Goal: Navigation & Orientation: Find specific page/section

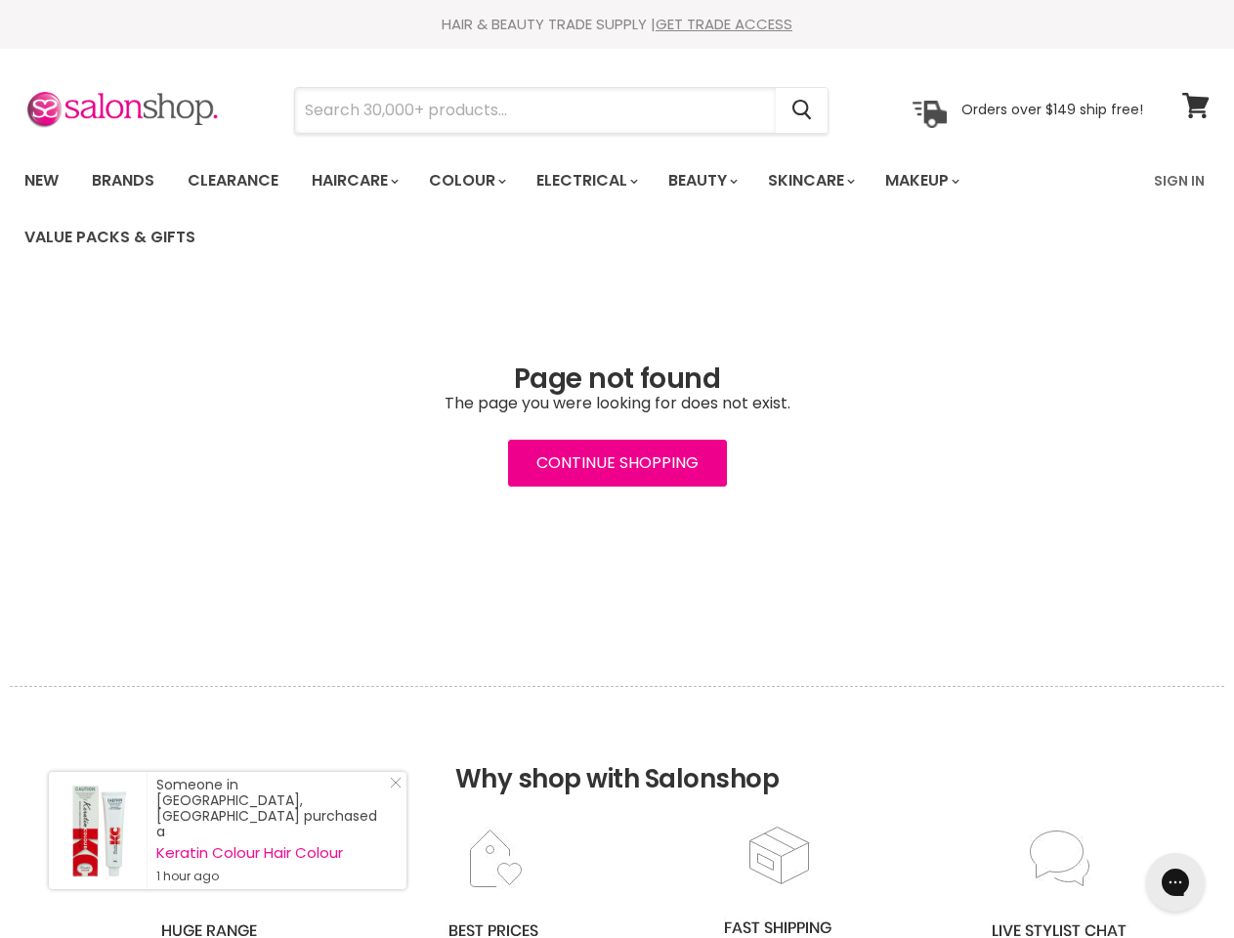
click at [536, 110] on input "Search" at bounding box center [535, 110] width 481 height 45
click at [803, 110] on icon "Search" at bounding box center [802, 111] width 20 height 21
click at [360, 181] on link "Haircare" at bounding box center [353, 180] width 113 height 41
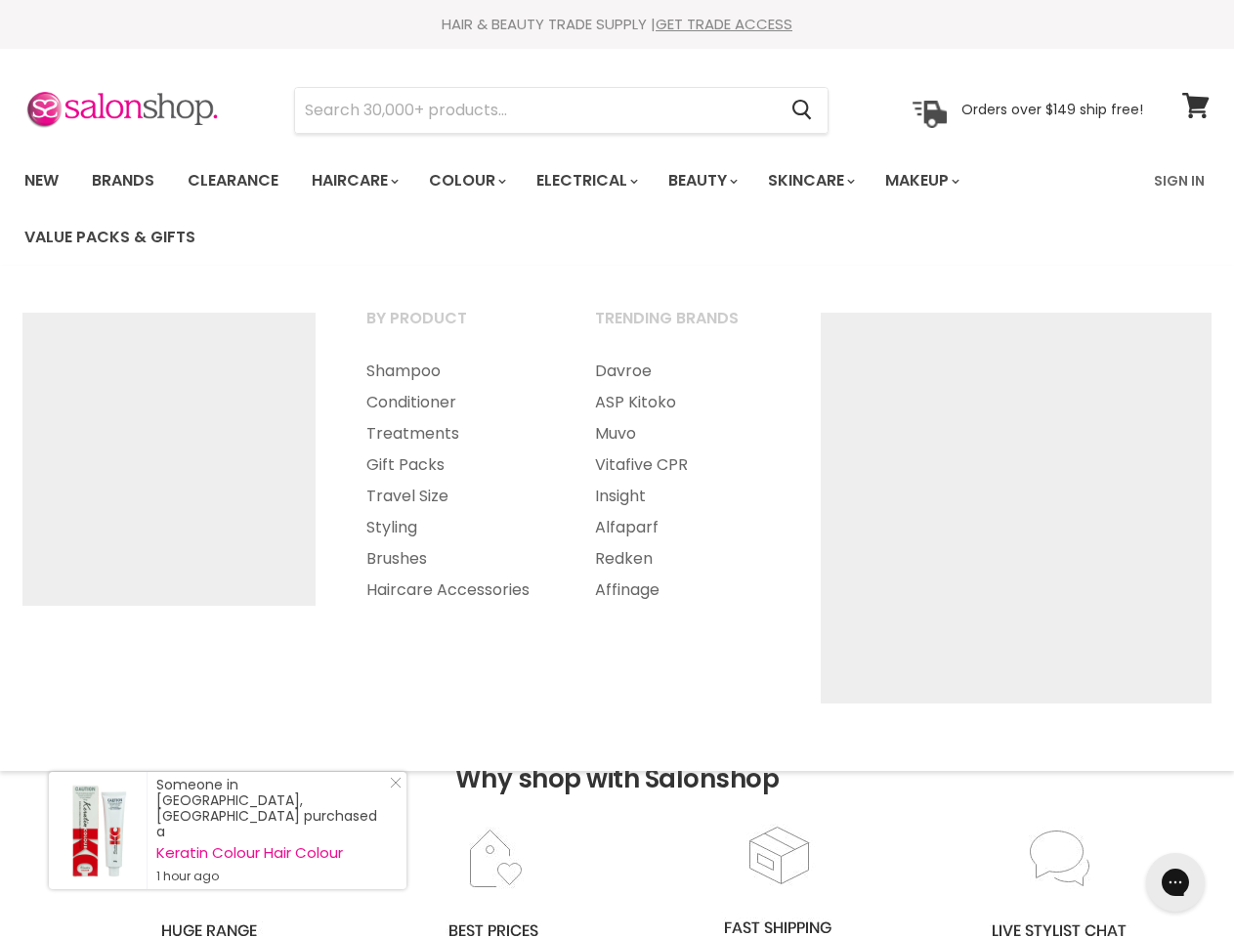
click at [478, 181] on link "Colour" at bounding box center [466, 180] width 104 height 41
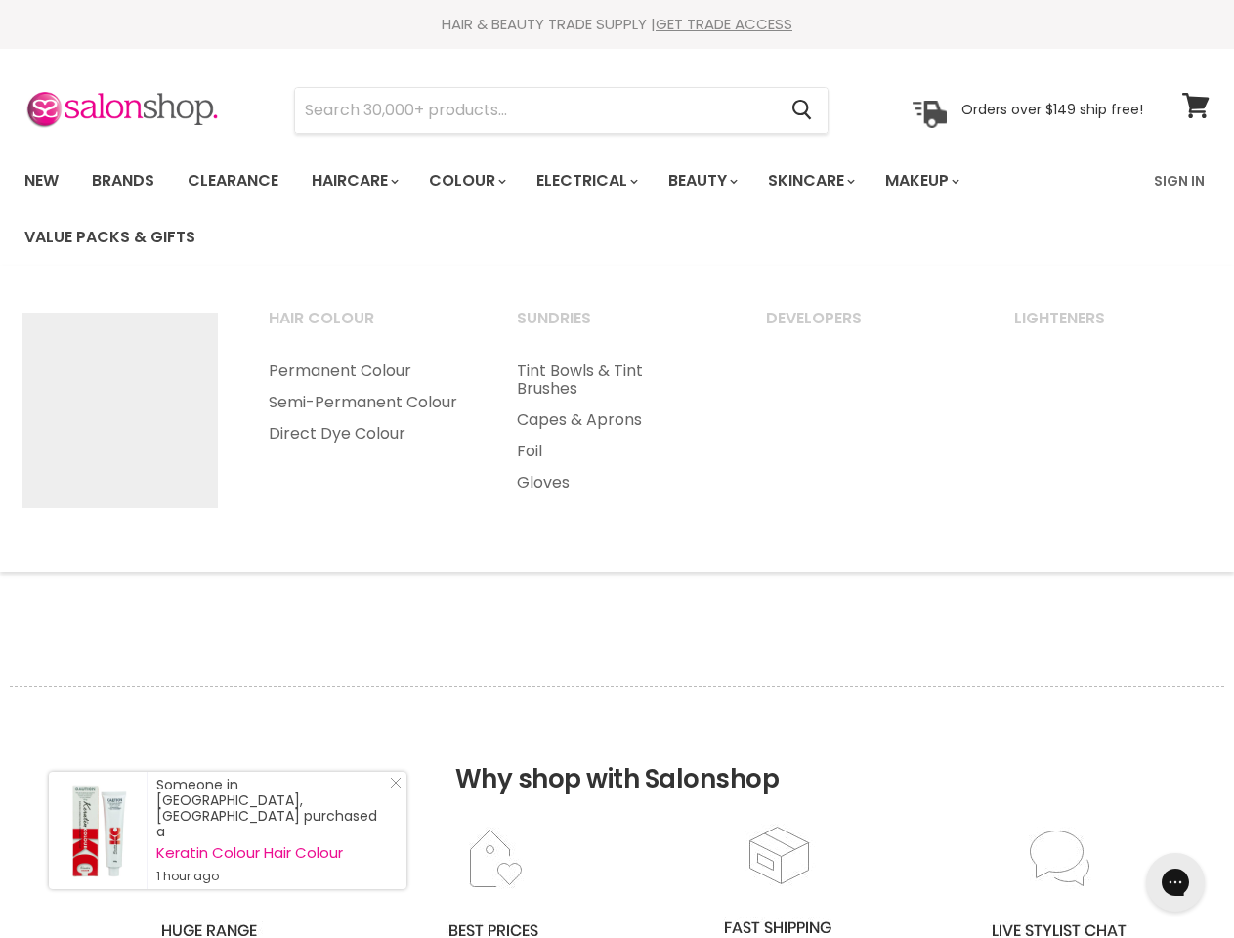
click at [600, 181] on link "Electrical" at bounding box center [586, 180] width 128 height 41
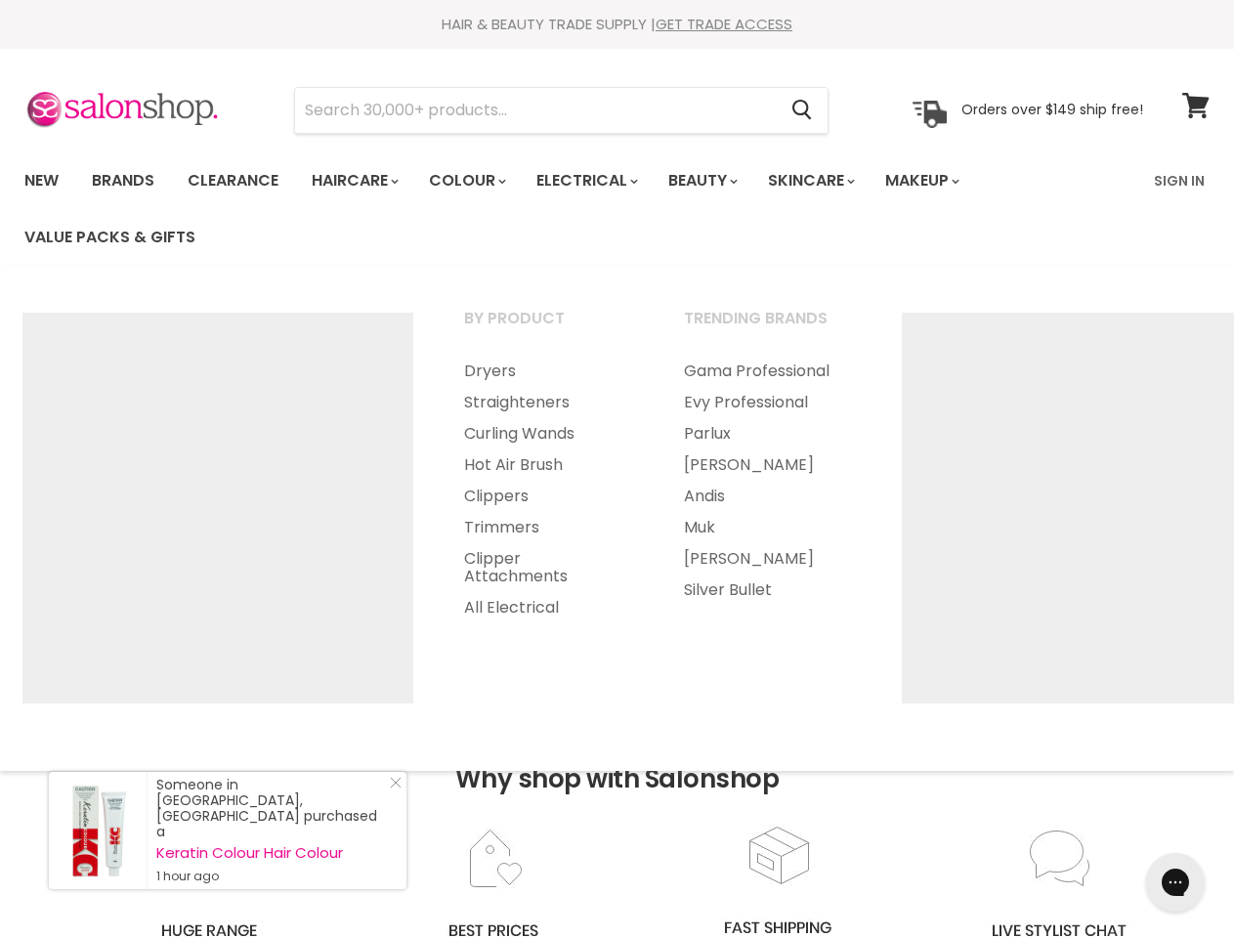
click at [719, 181] on link "Beauty" at bounding box center [701, 180] width 96 height 41
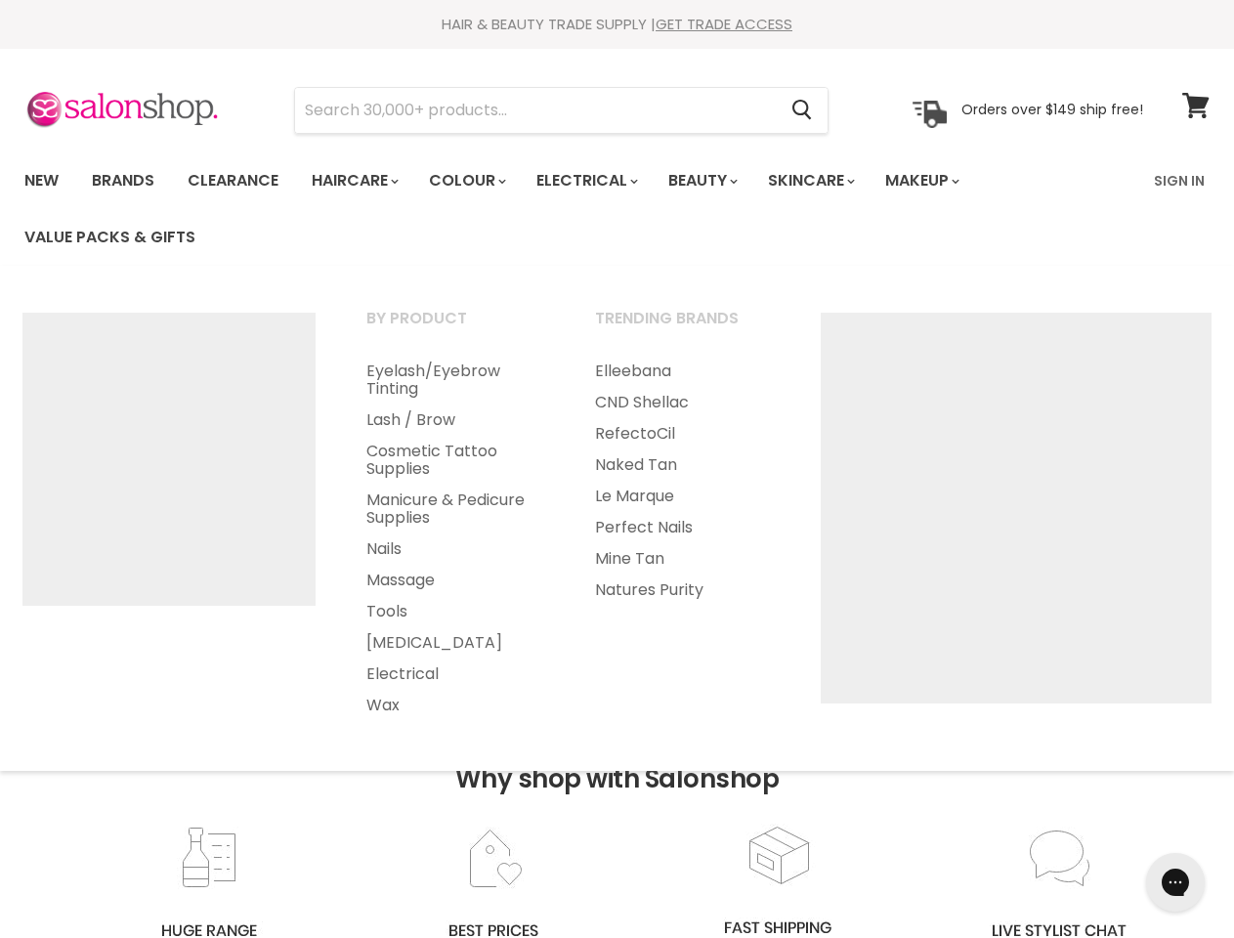
click at [832, 181] on link "Skincare" at bounding box center [809, 180] width 113 height 41
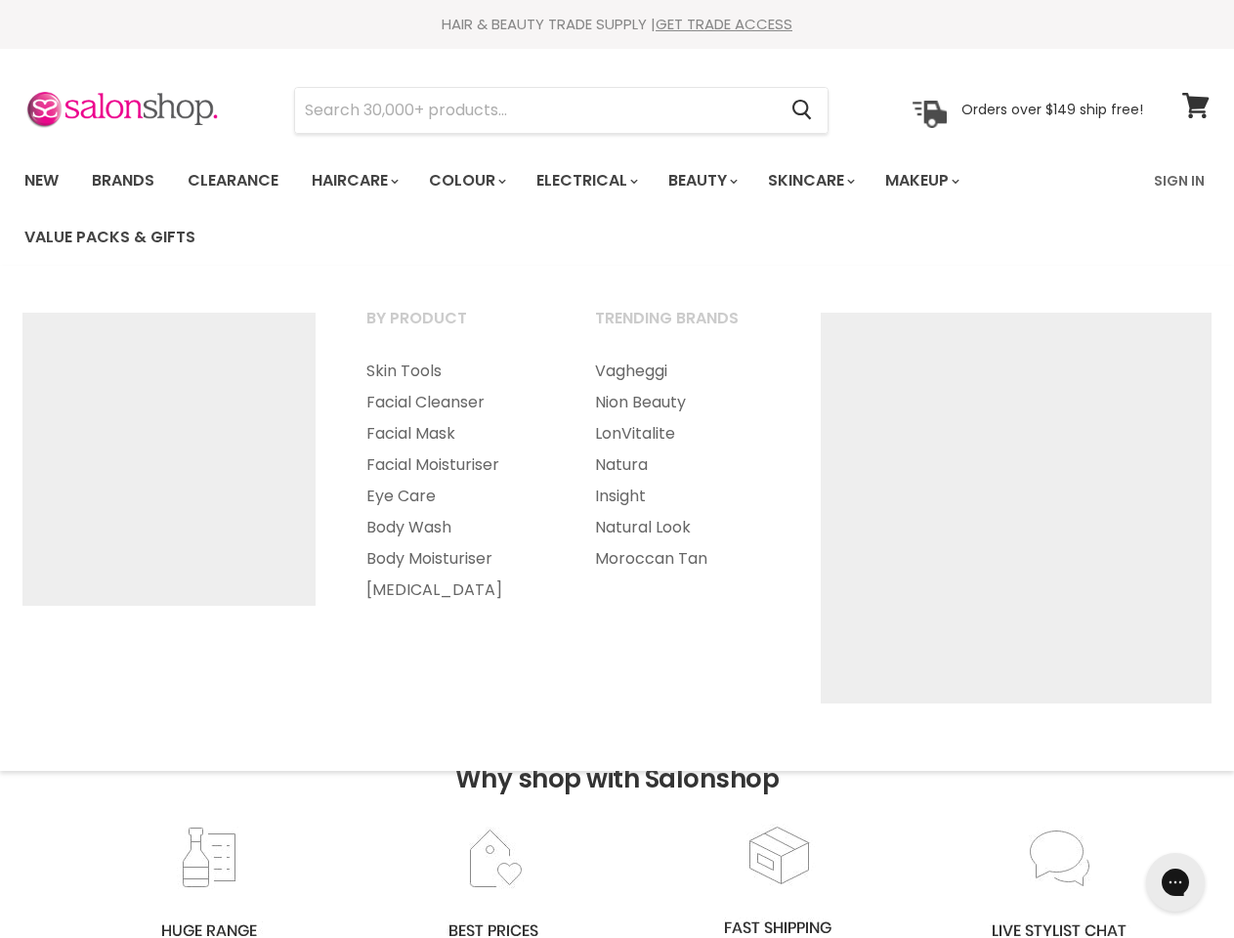
click at [948, 181] on link "Makeup" at bounding box center [920, 180] width 101 height 41
click at [616, 812] on h2 "Why shop with Salonshop" at bounding box center [617, 755] width 1214 height 138
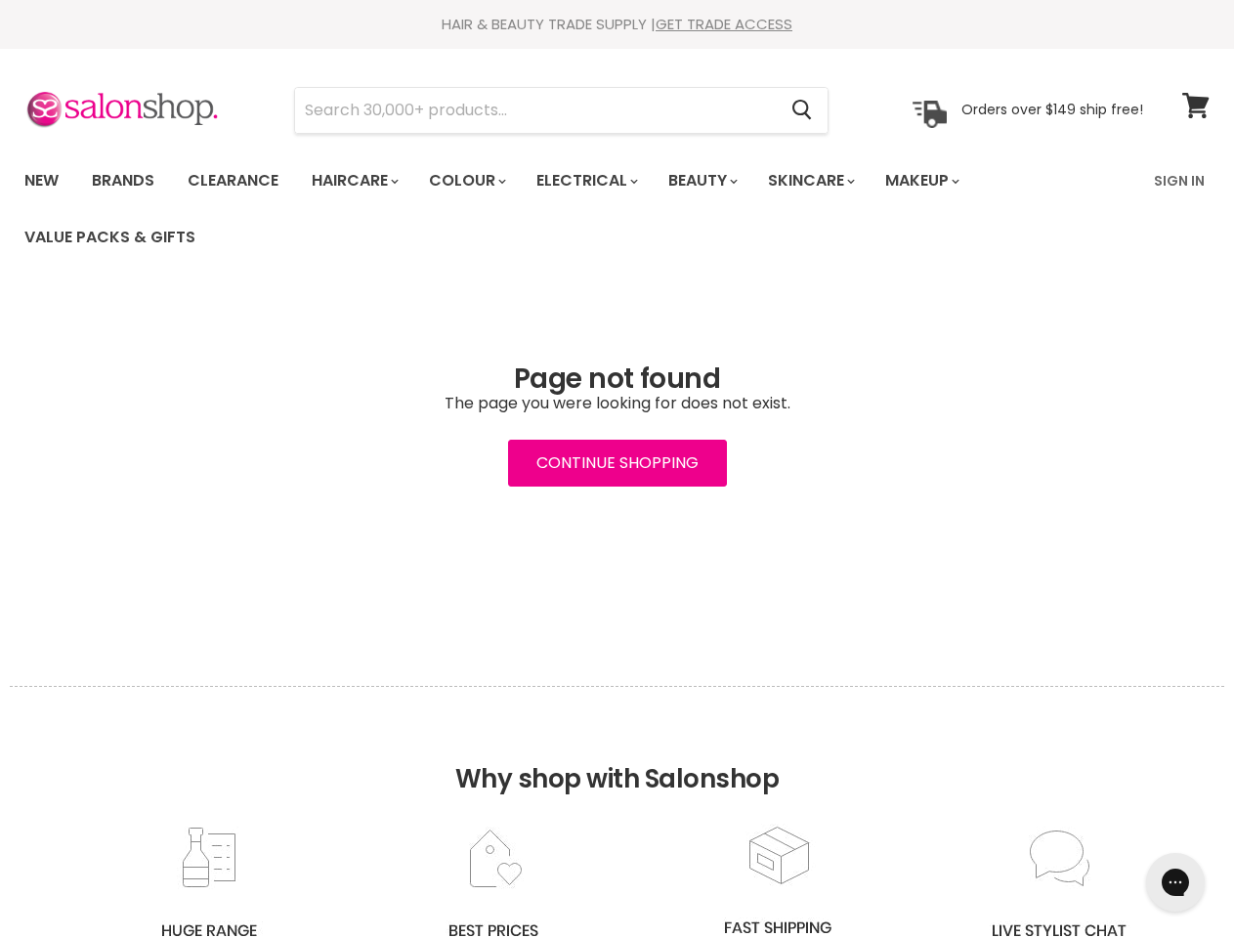
click at [1175, 882] on icon "Gorgias live chat" at bounding box center [1174, 881] width 19 height 19
